Goal: Answer question/provide support

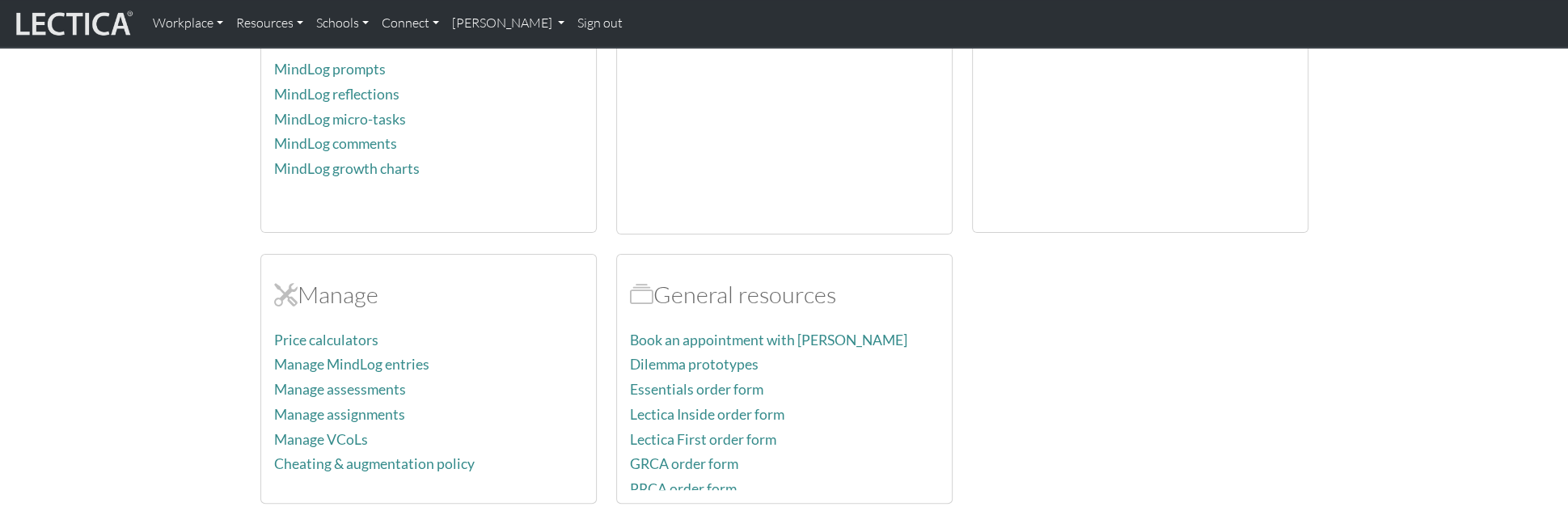
scroll to position [451, 0]
click at [354, 353] on link "Manage MindLog entries" at bounding box center [351, 362] width 155 height 17
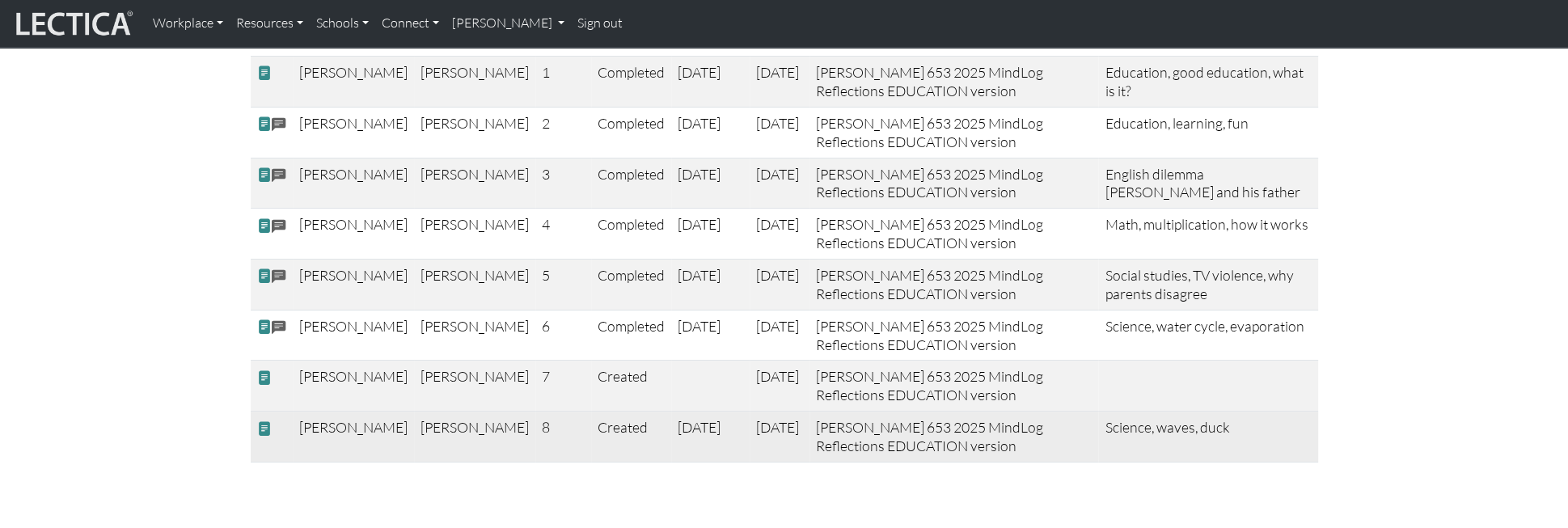
scroll to position [240, 0]
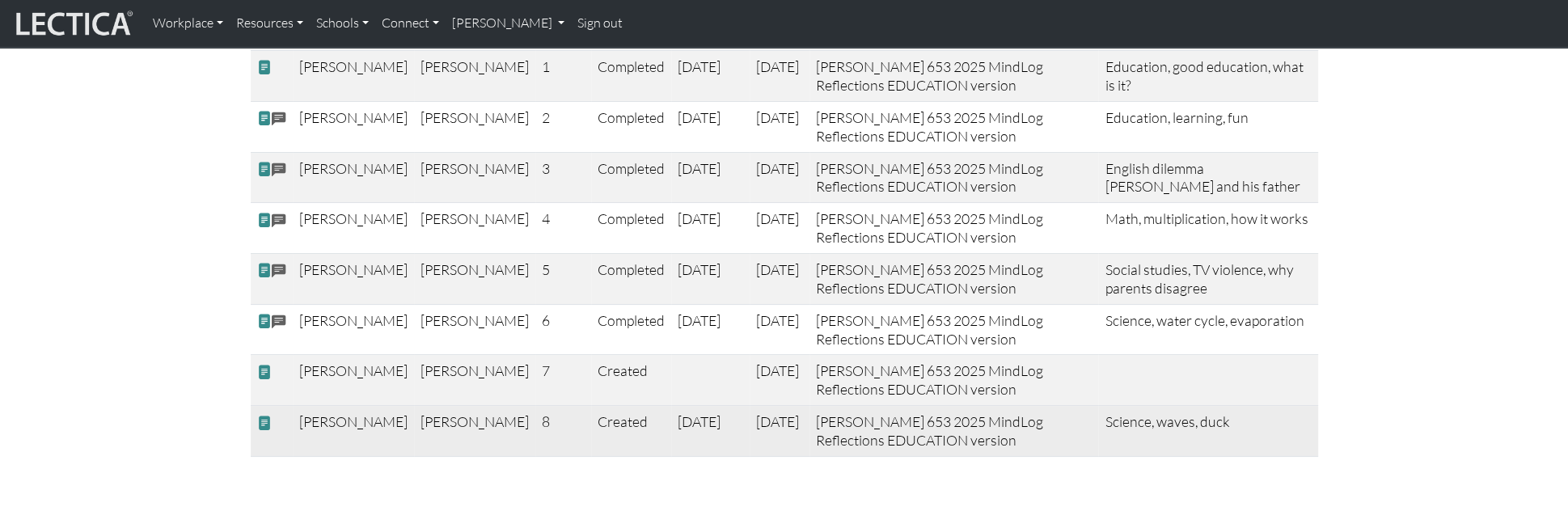
click at [262, 414] on span at bounding box center [263, 423] width 14 height 17
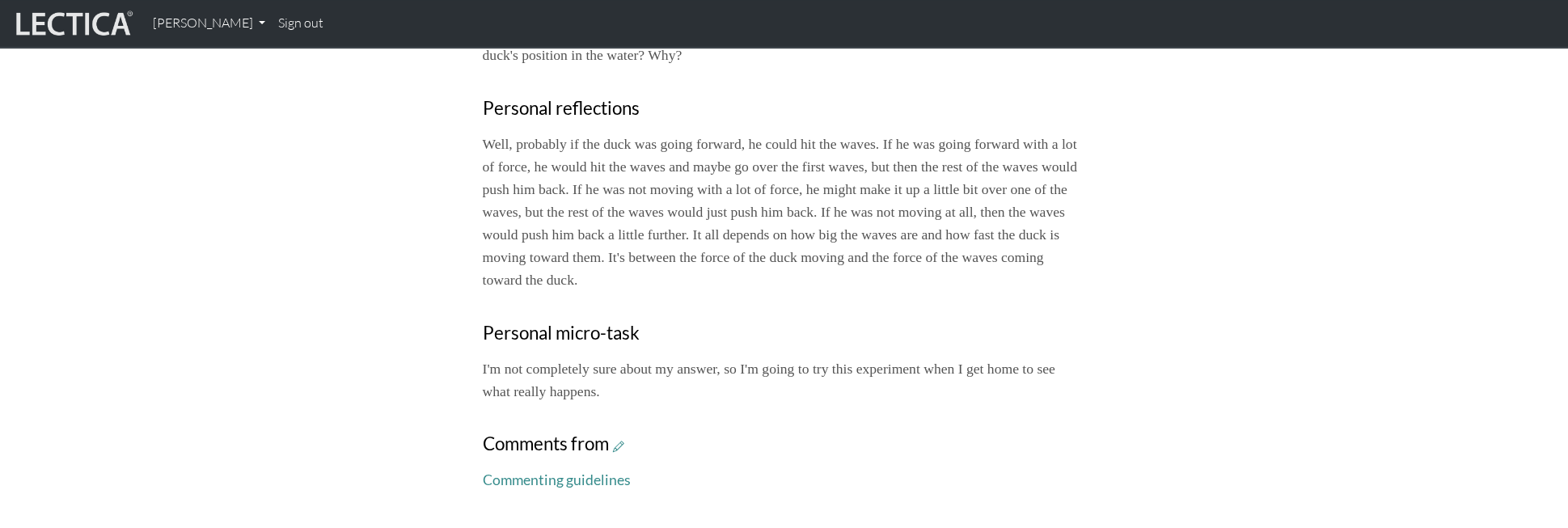
scroll to position [600, 0]
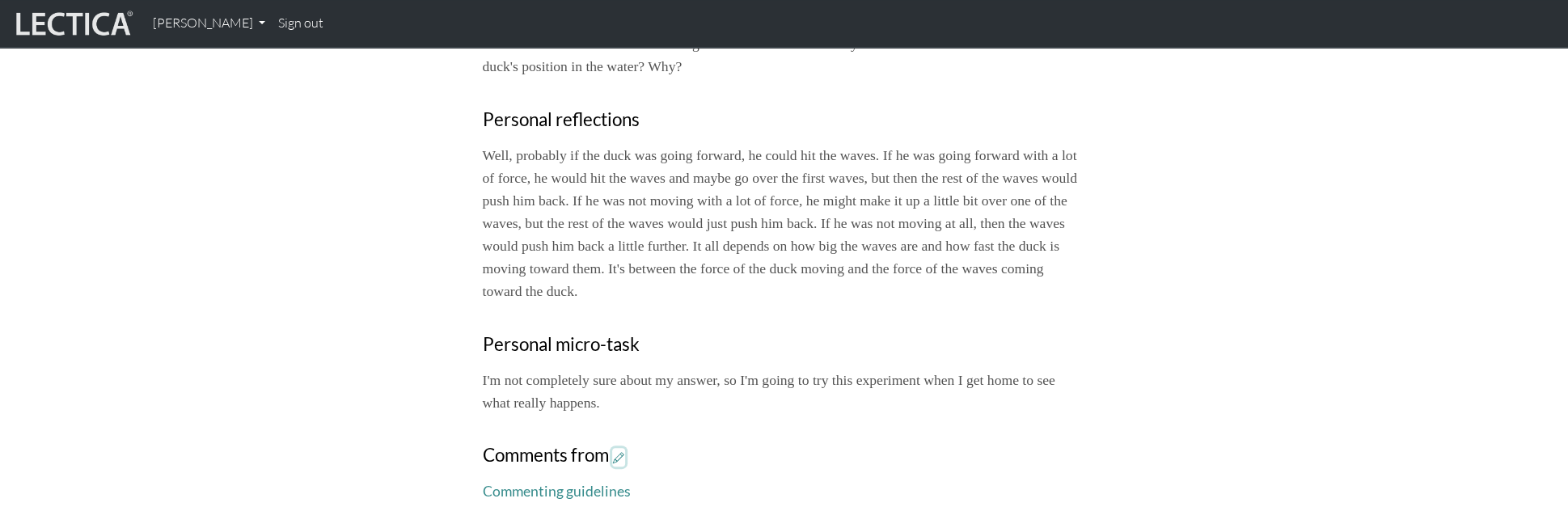
click at [613, 451] on icon at bounding box center [619, 458] width 12 height 14
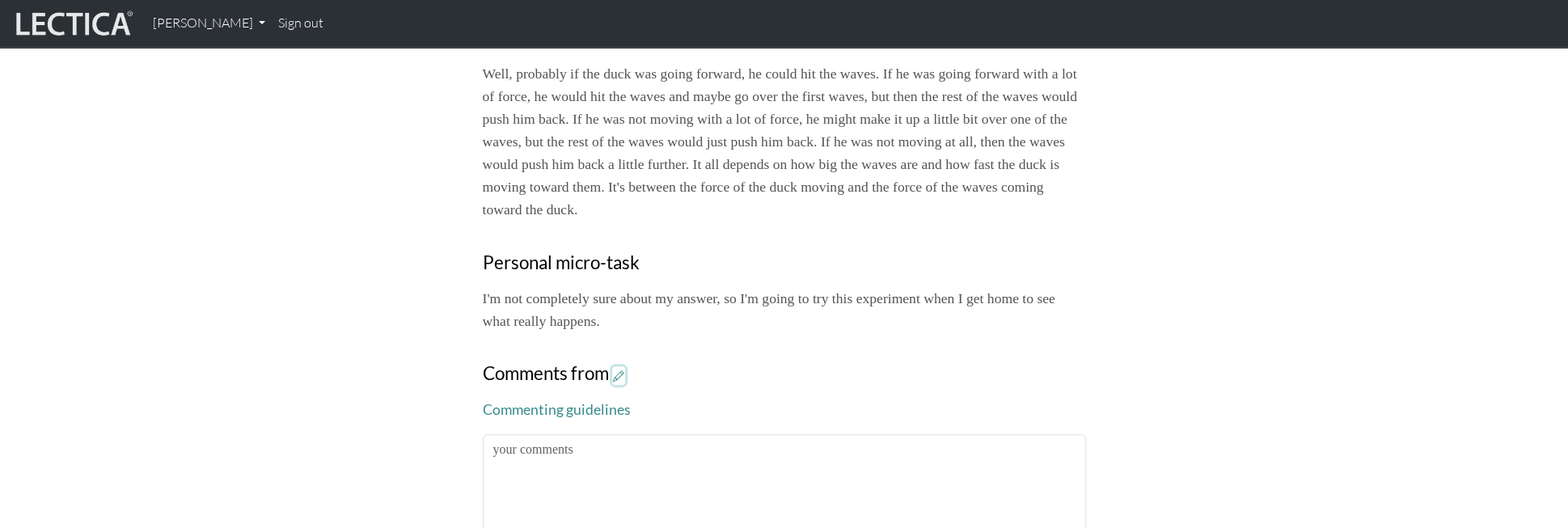
scroll to position [695, 0]
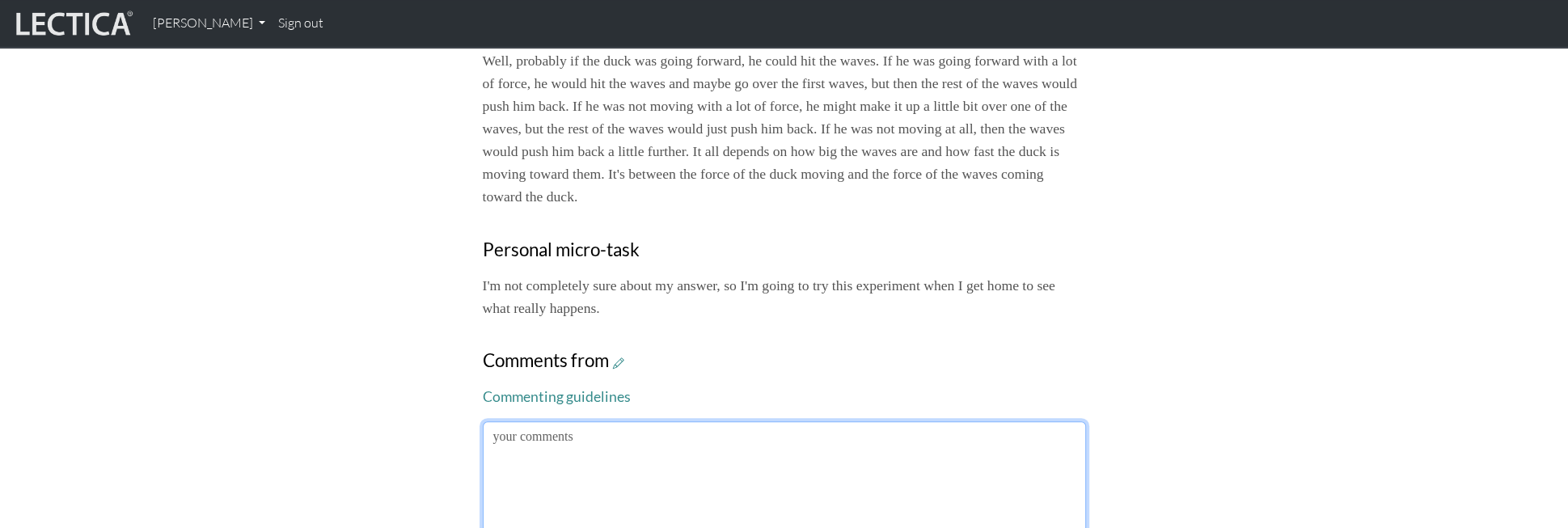
click at [586, 422] on textarea at bounding box center [784, 505] width 603 height 167
drag, startPoint x: 657, startPoint y: 367, endPoint x: 513, endPoint y: 357, distance: 144.3
click at [482, 419] on textarea "It's great to see that you are" at bounding box center [784, 502] width 603 height 167
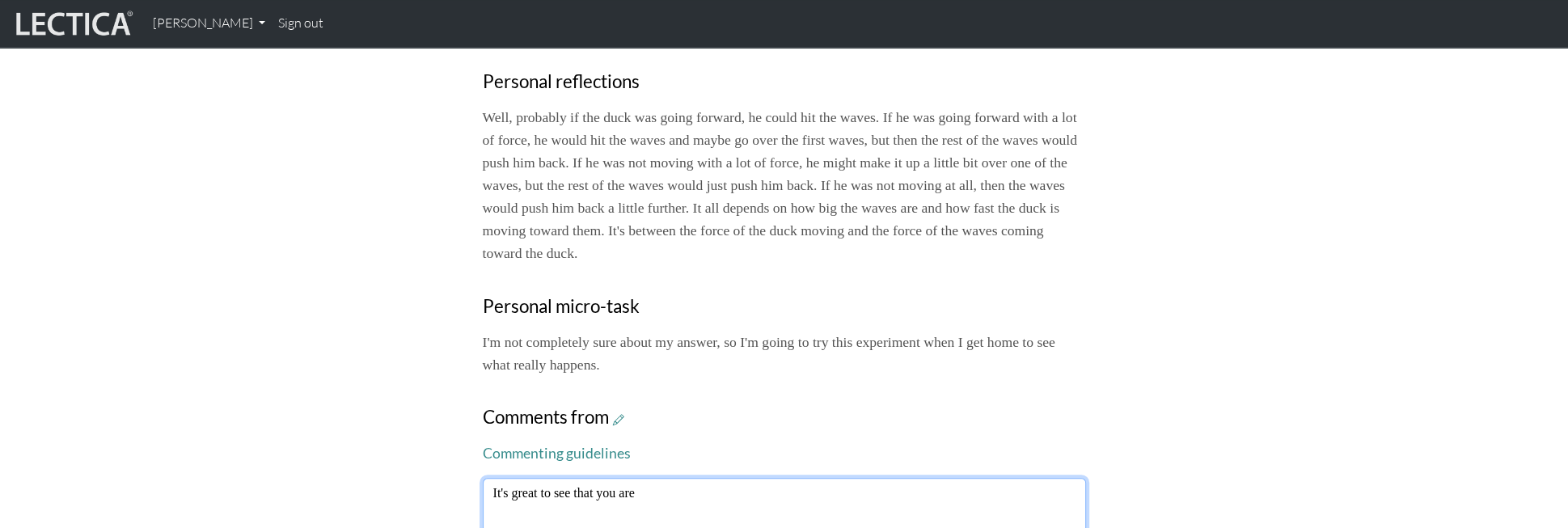
scroll to position [641, 0]
drag, startPoint x: 776, startPoint y: 428, endPoint x: 784, endPoint y: 429, distance: 8.1
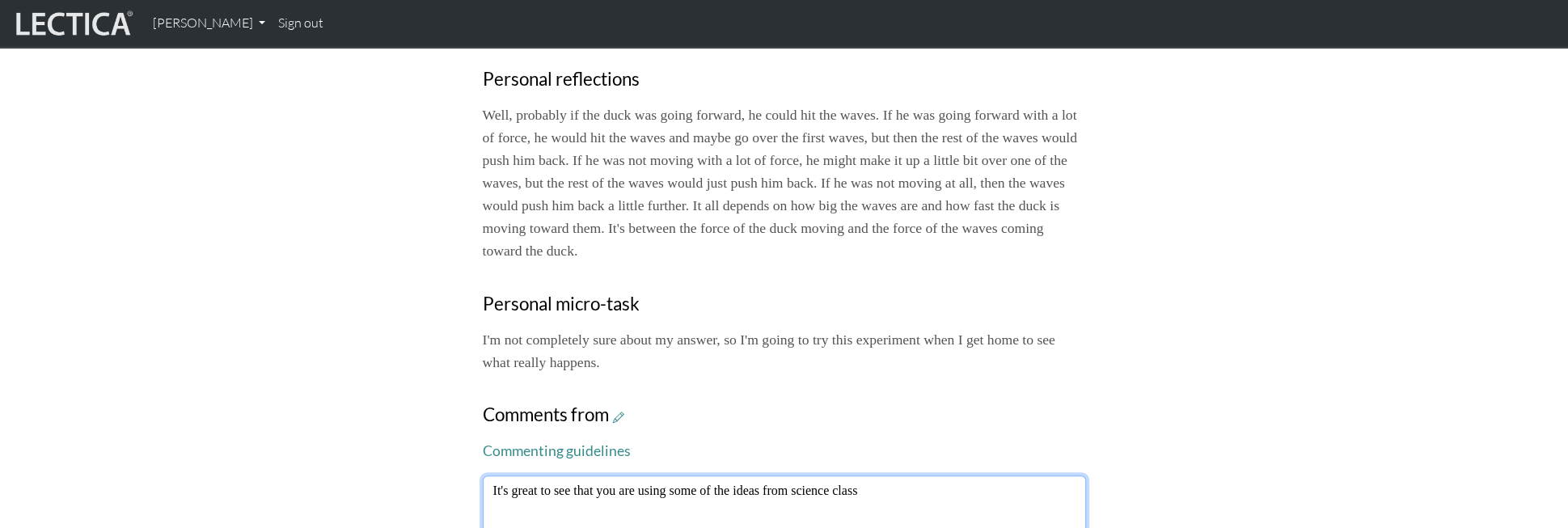
drag, startPoint x: 768, startPoint y: 427, endPoint x: 904, endPoint y: 438, distance: 136.4
drag, startPoint x: 976, startPoint y: 430, endPoint x: 1119, endPoint y: 442, distance: 143.5
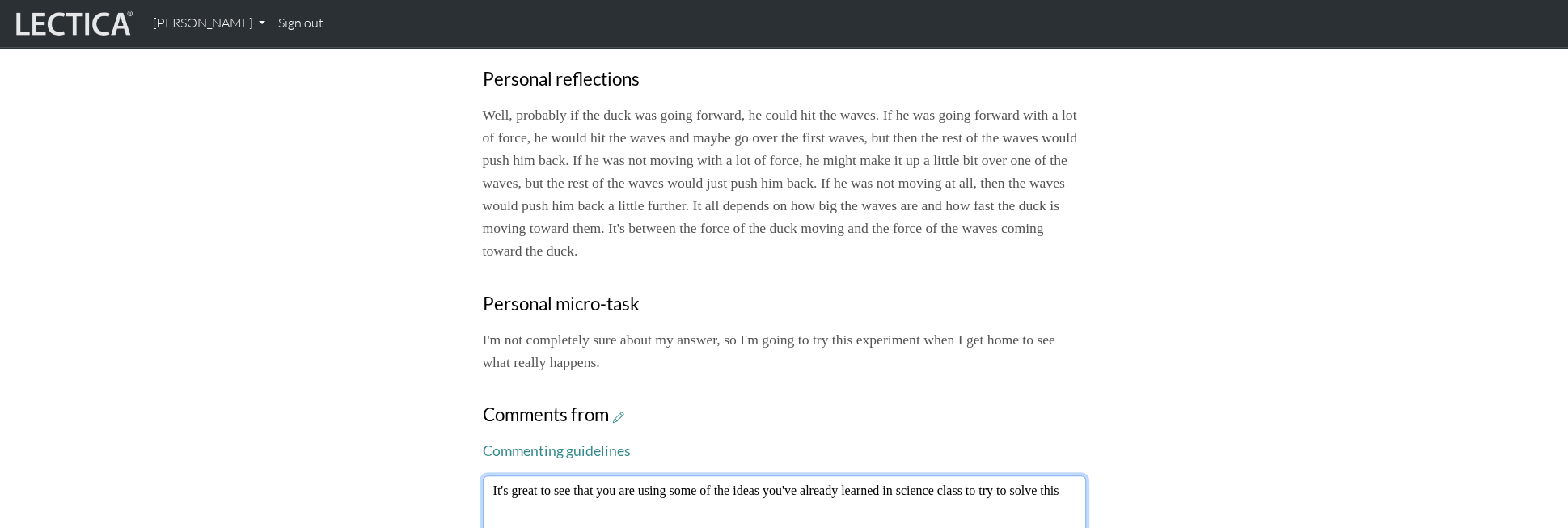
drag, startPoint x: 570, startPoint y: 448, endPoint x: 475, endPoint y: 452, distance: 95.1
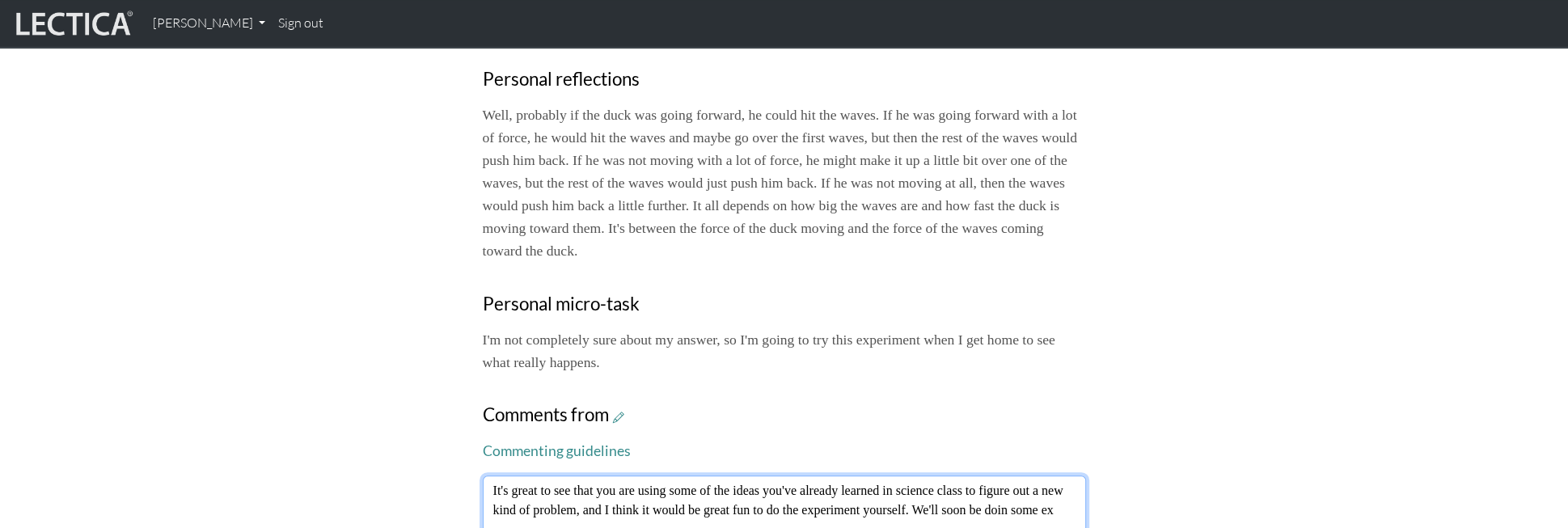
drag, startPoint x: 952, startPoint y: 444, endPoint x: 1101, endPoint y: 457, distance: 149.6
drag, startPoint x: 922, startPoint y: 443, endPoint x: 930, endPoint y: 462, distance: 20.6
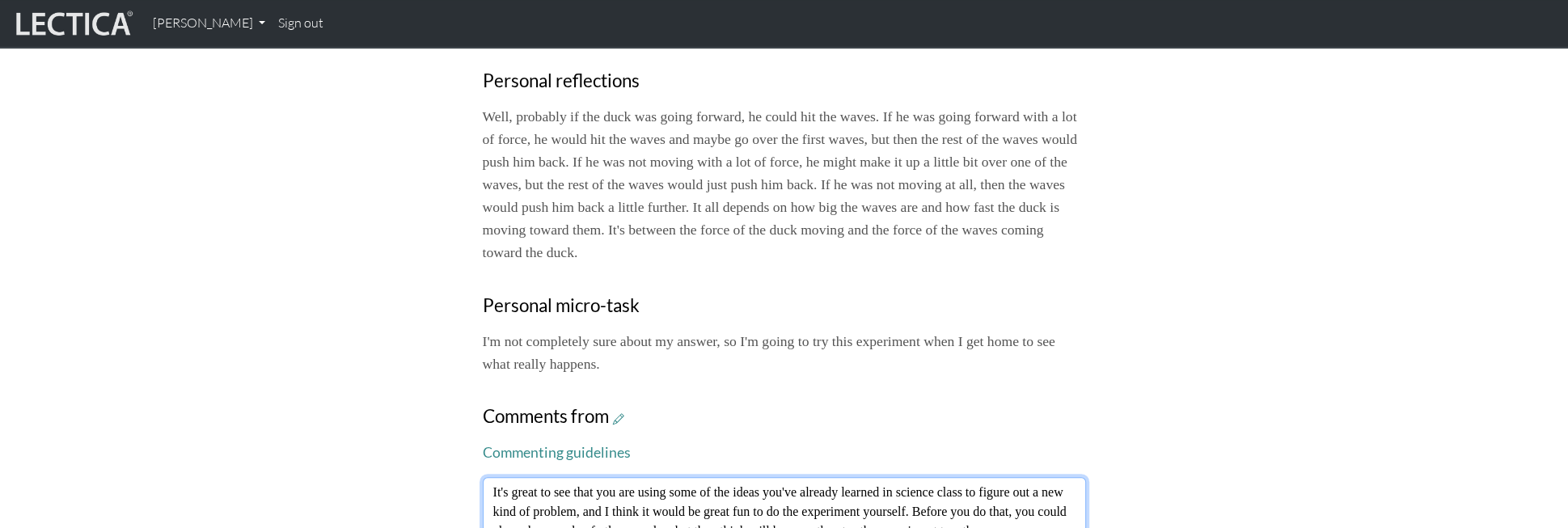
drag, startPoint x: 923, startPoint y: 443, endPoint x: 1048, endPoint y: 447, distance: 125.1
drag, startPoint x: 1005, startPoint y: 446, endPoint x: 1097, endPoint y: 447, distance: 92.0
drag, startPoint x: 926, startPoint y: 468, endPoint x: 944, endPoint y: 465, distance: 18.2
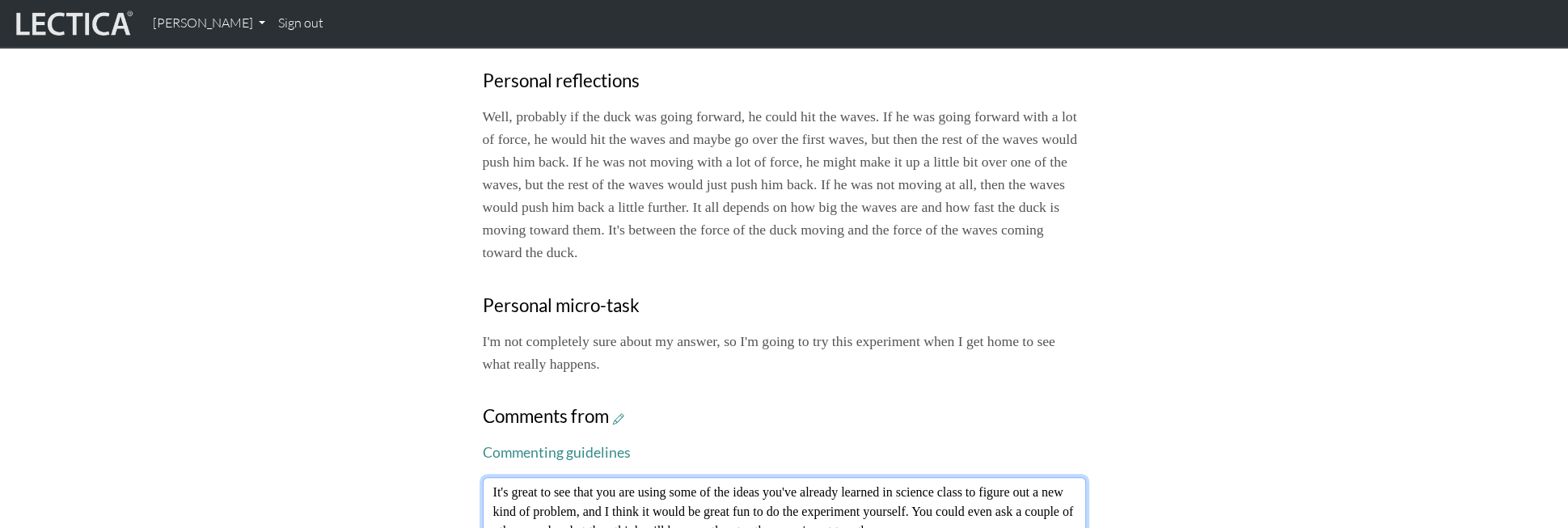
type textarea "It's great to see that you are using some of the ideas you've already learned i…"
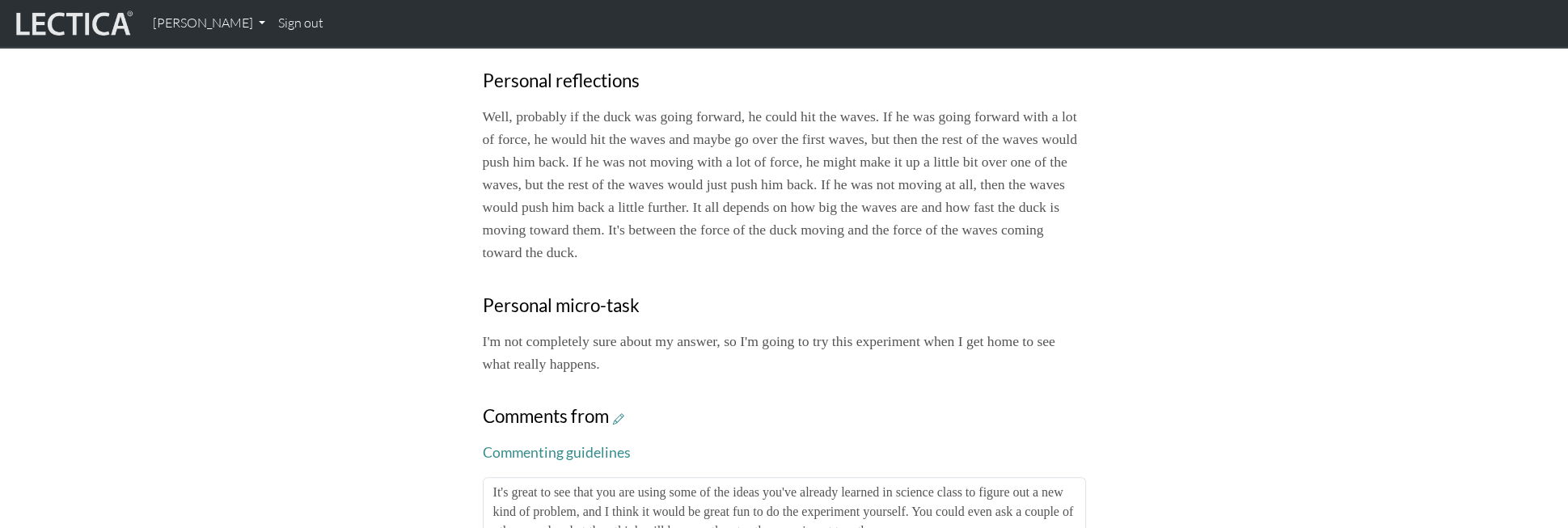
click at [273, 461] on div "Close Entry #8 Date completed: Date updated: [DATE] Prompt name Science, waves,…" at bounding box center [784, 110] width 1067 height 1141
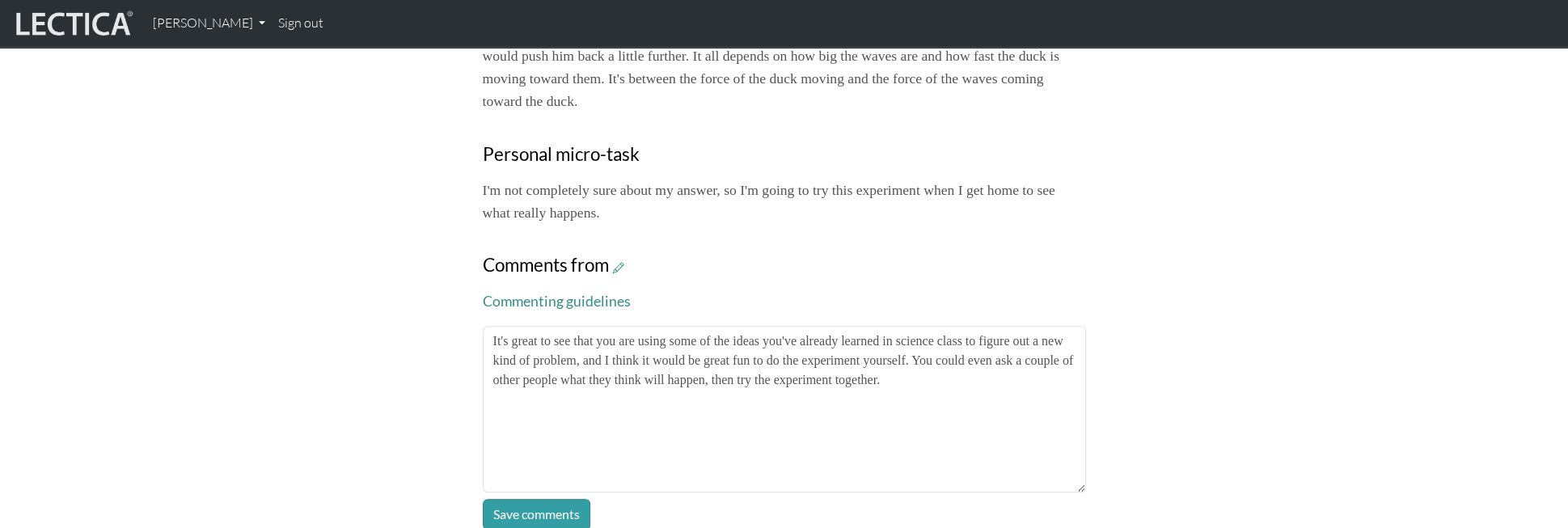
scroll to position [808, 0]
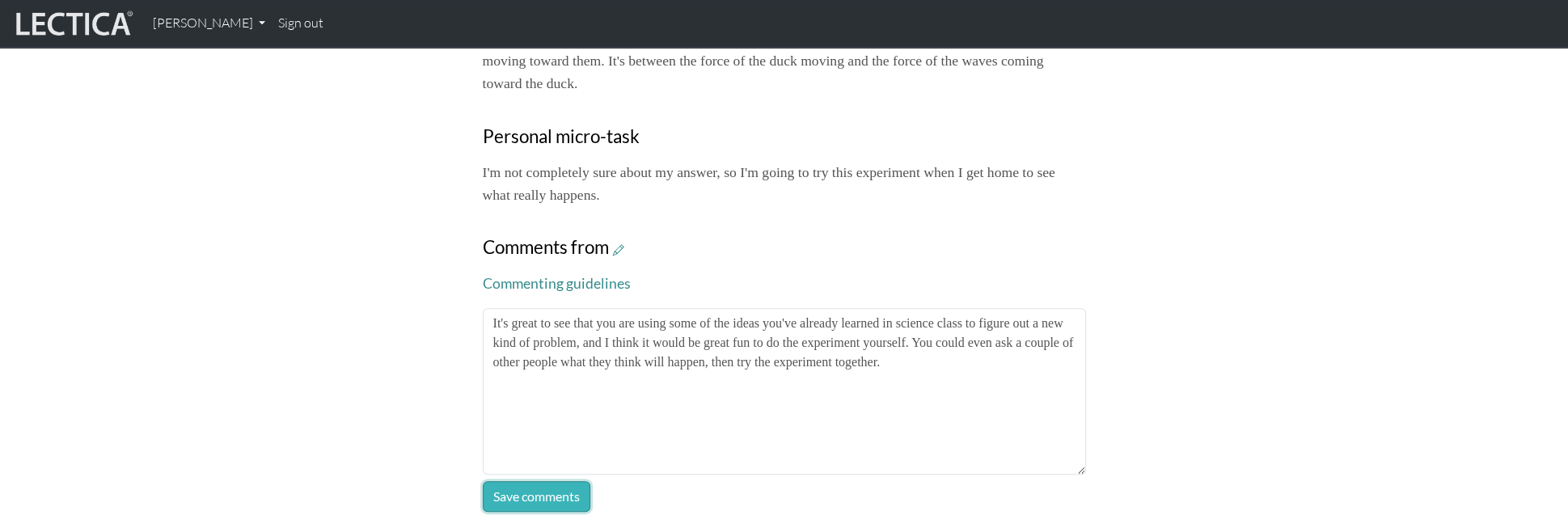
click at [527, 482] on button "Save comments" at bounding box center [536, 497] width 107 height 31
